Goal: Task Accomplishment & Management: Manage account settings

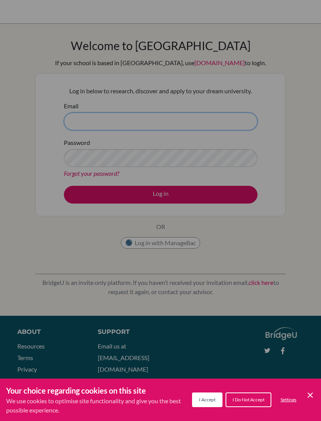
type input "[EMAIL_ADDRESS][DOMAIN_NAME]"
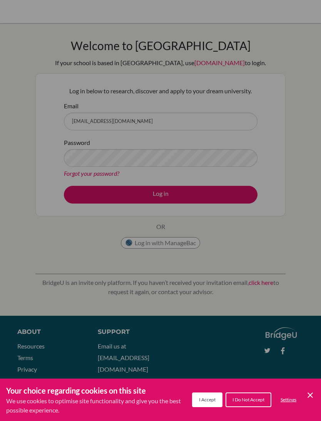
click at [195, 158] on div "Cookie Preferences" at bounding box center [160, 210] width 321 height 421
click at [191, 163] on div "Cookie Preferences" at bounding box center [160, 210] width 321 height 421
click at [183, 160] on div "Cookie Preferences" at bounding box center [160, 210] width 321 height 421
click at [107, 155] on div "Cookie Preferences" at bounding box center [160, 210] width 321 height 421
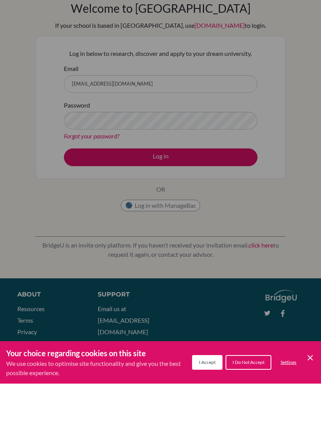
click at [313, 390] on icon "Cookie Control Close Icon" at bounding box center [310, 394] width 9 height 9
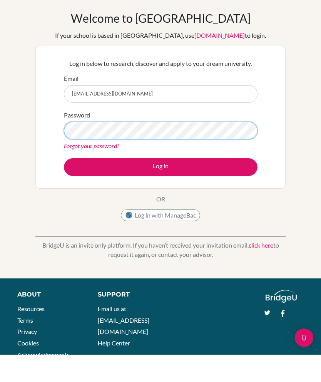
scroll to position [27, 0]
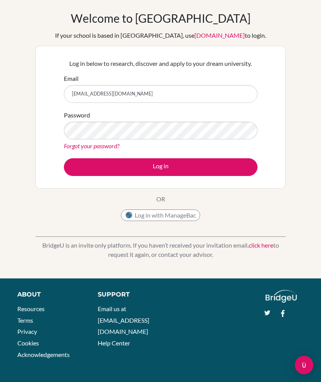
click at [111, 109] on form "Email [EMAIL_ADDRESS][DOMAIN_NAME] Password Forgot your password? Log in" at bounding box center [161, 125] width 194 height 102
click at [208, 167] on button "Log in" at bounding box center [161, 167] width 194 height 18
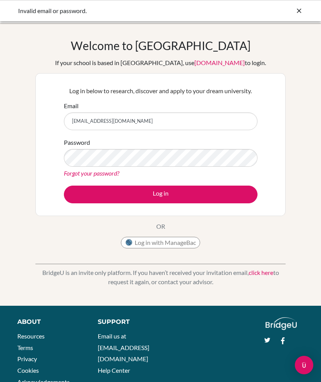
click at [204, 195] on button "Log in" at bounding box center [161, 195] width 194 height 18
